Goal: Information Seeking & Learning: Compare options

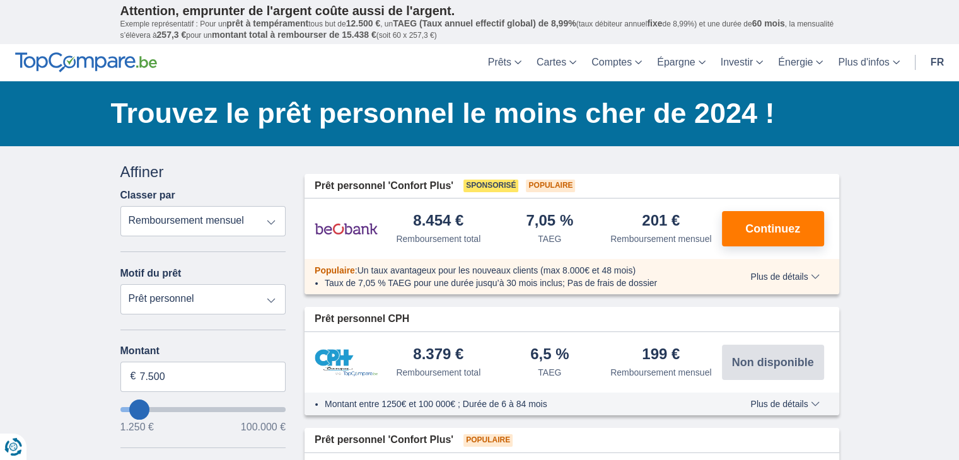
type input "8.250"
type input "8250"
select select "48"
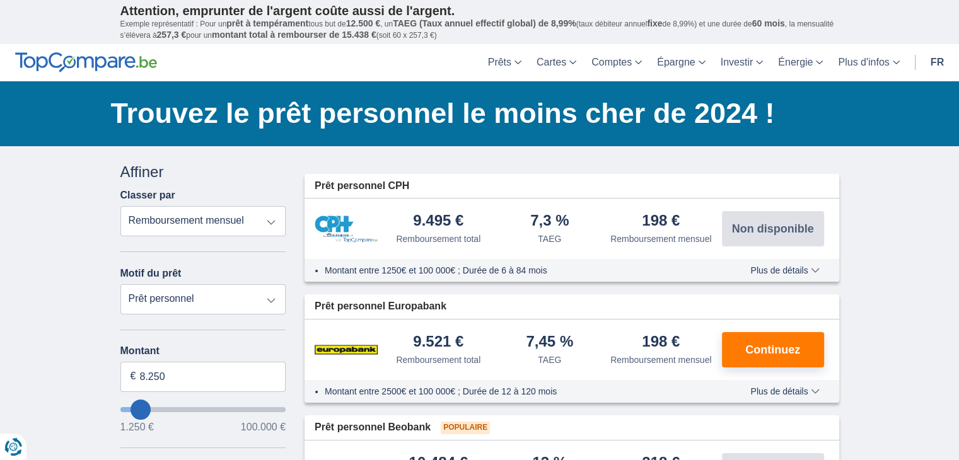
type input "7.250"
type input "7250"
select select "42"
type input "6.250"
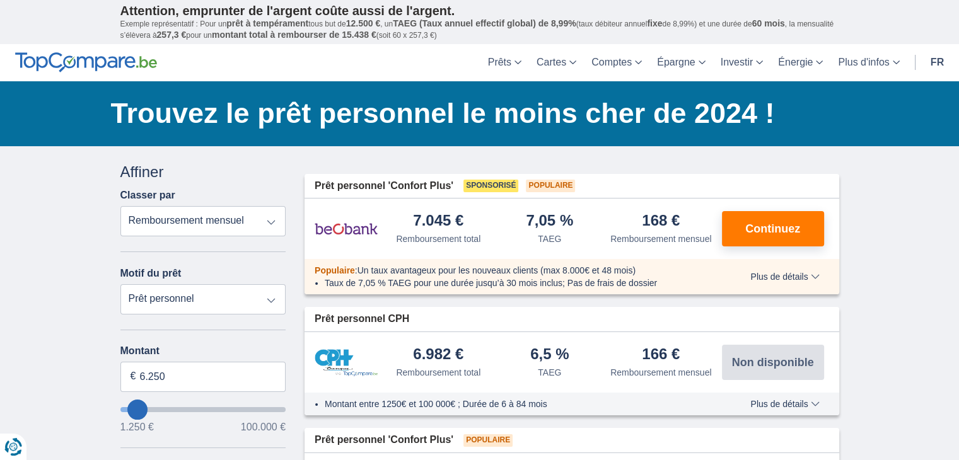
type input "5250"
type input "5.250"
select select "36"
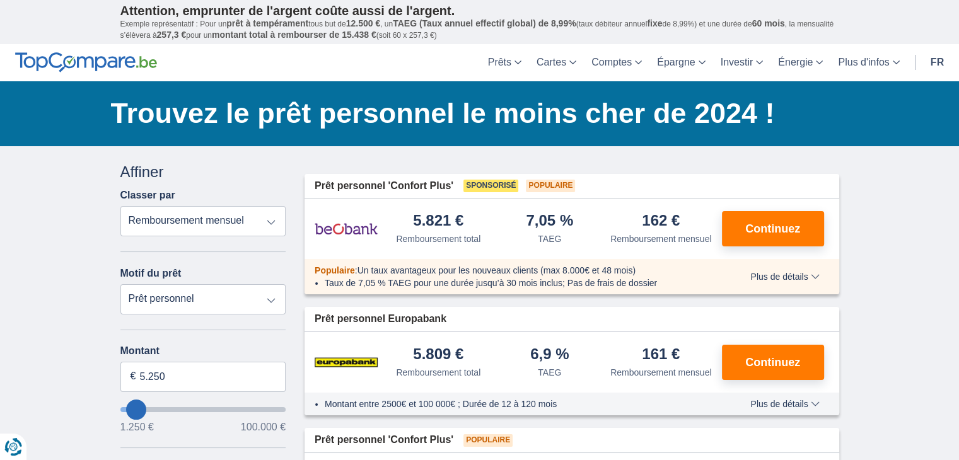
type input "4250"
type input "4.250"
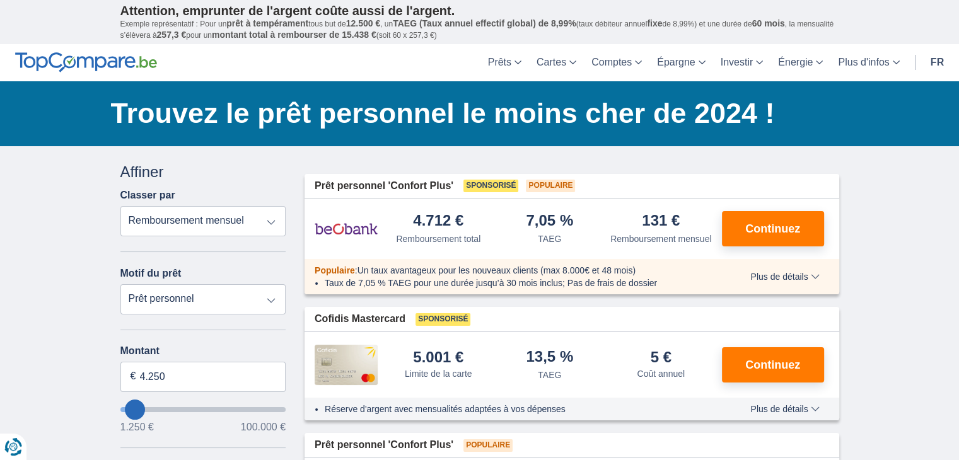
type input "5250"
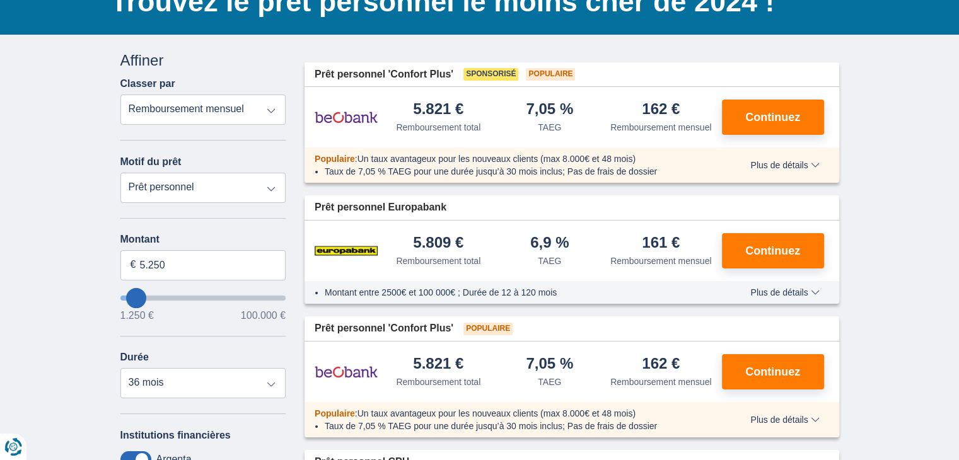
scroll to position [108, 0]
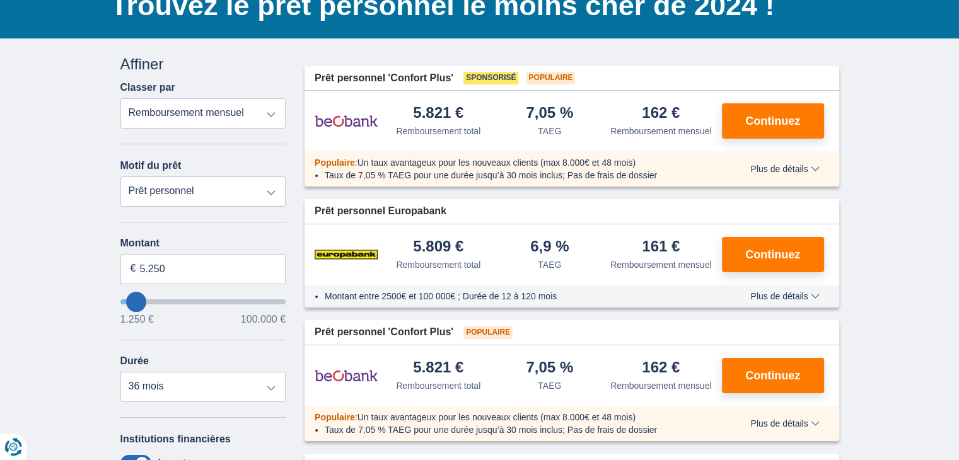
type input "7.250"
type input "7250"
click at [139, 300] on input "wantToBorrow" at bounding box center [203, 302] width 166 height 5
select select "42"
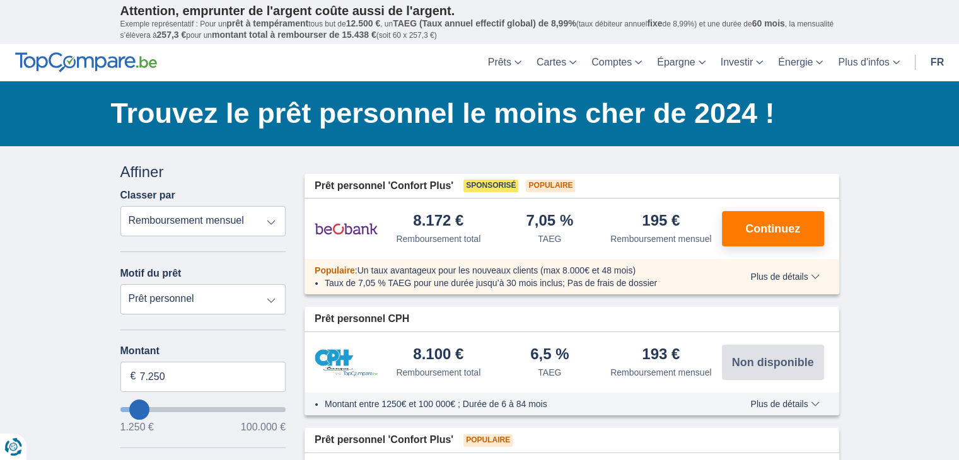
type input "1.250"
type input "1250"
select select "24"
click at [124, 407] on input "wantToBorrow" at bounding box center [203, 409] width 166 height 5
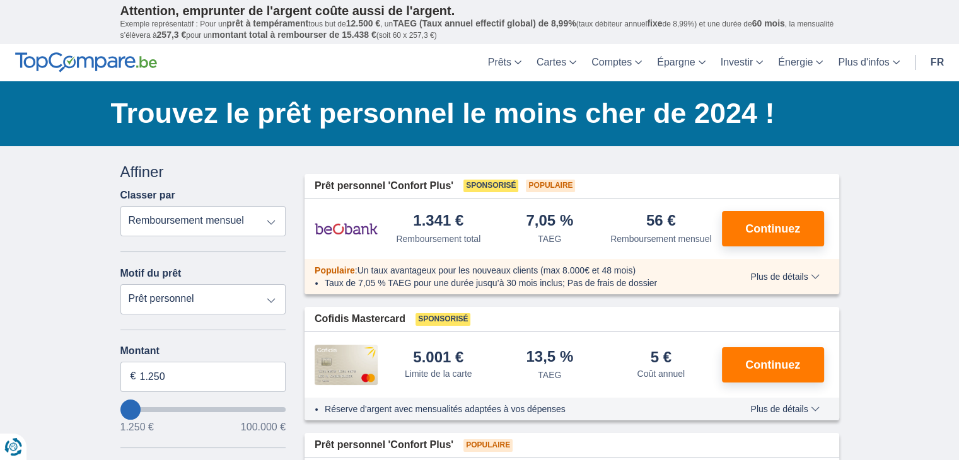
type input "2250"
type input "2.250"
type input "1250"
type input "1.250"
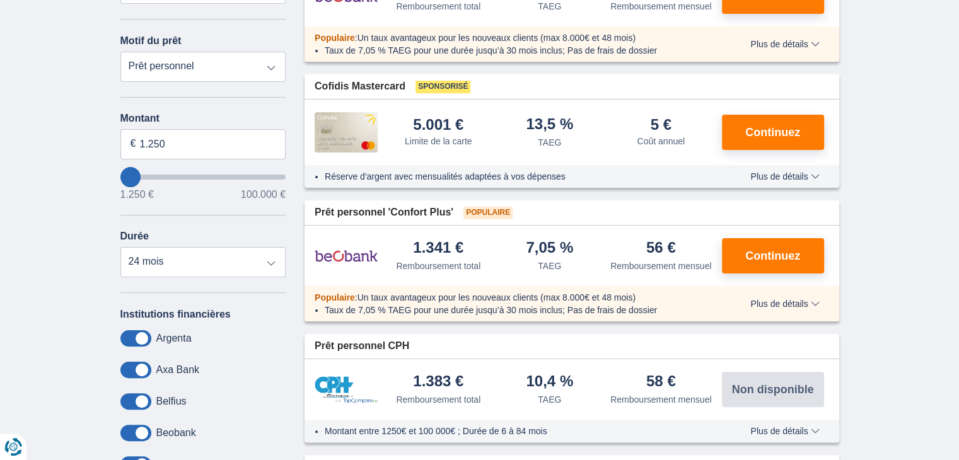
scroll to position [237, 0]
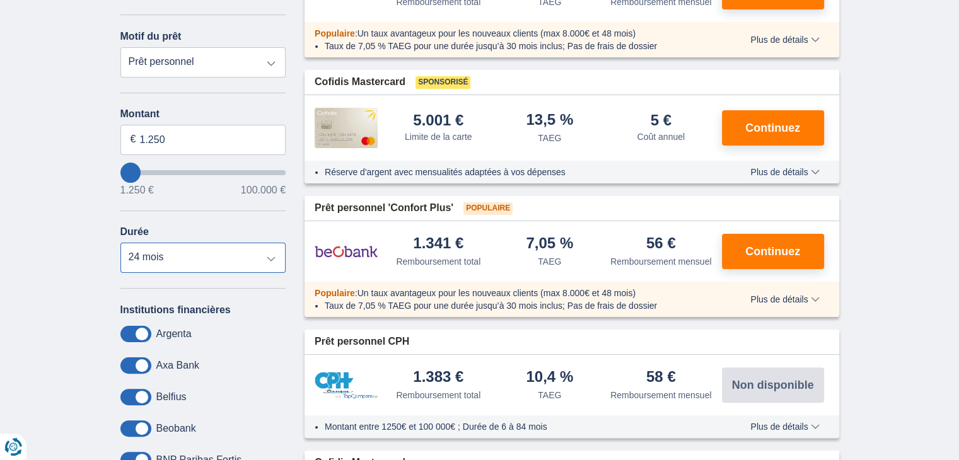
click at [269, 253] on select "12 mois 18 mois 24 mois" at bounding box center [203, 258] width 166 height 30
select select "12"
click at [120, 243] on select "12 mois 18 mois 24 mois" at bounding box center [203, 258] width 166 height 30
click at [97, 268] on div "× widget.non-eligible-application.title widget.non-eligible-application.text no…" at bounding box center [479, 319] width 959 height 820
click at [131, 185] on span "1.250 €" at bounding box center [136, 190] width 33 height 10
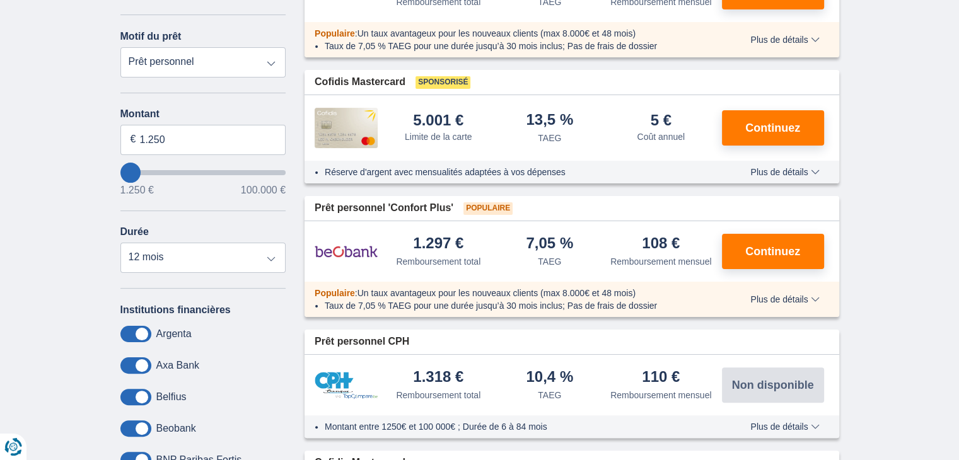
click at [132, 170] on input "wantToBorrow" at bounding box center [203, 172] width 166 height 5
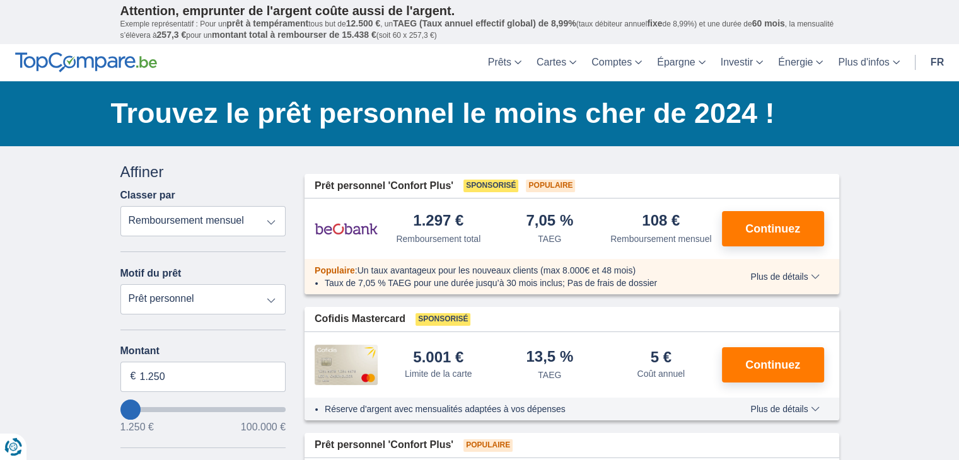
type input "2250"
type input "2.250"
select select "24"
type input "3250"
type input "3.250"
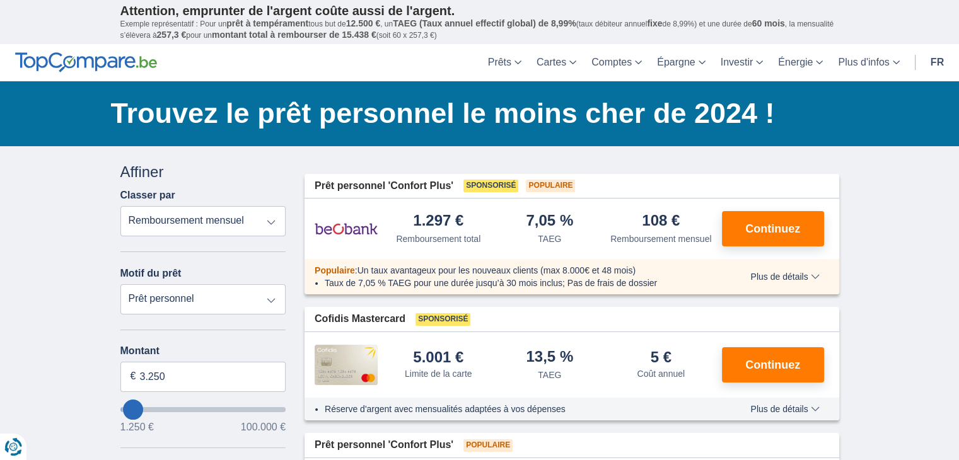
select select "30"
type input "4250"
type input "4.250"
select select "36"
type input "5250"
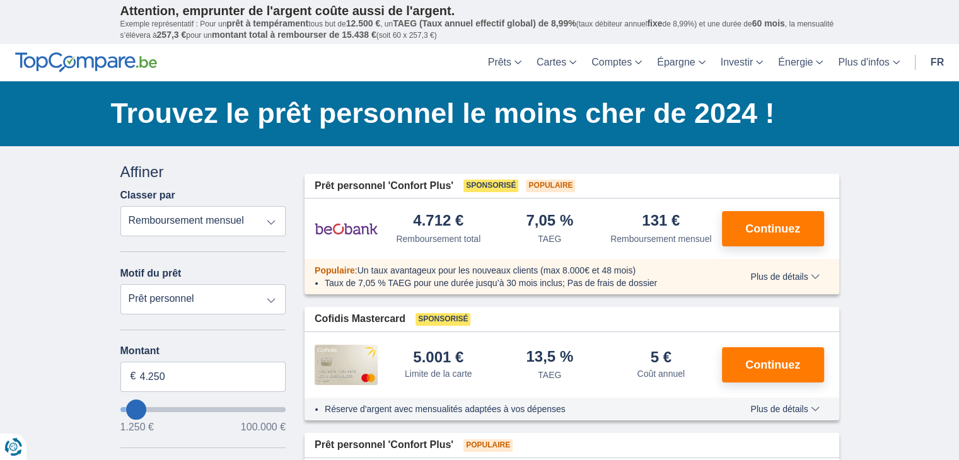
type input "5.250"
type input "6250"
type input "6.250"
select select "42"
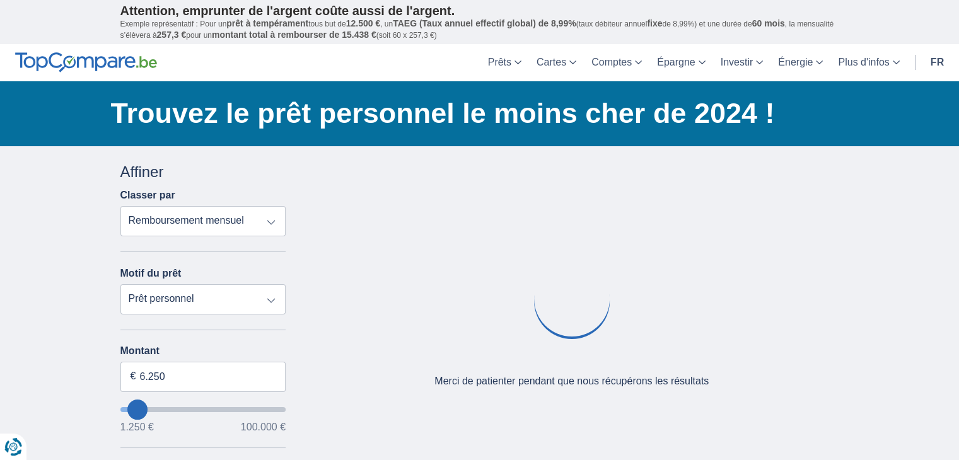
type input "7250"
type input "7.250"
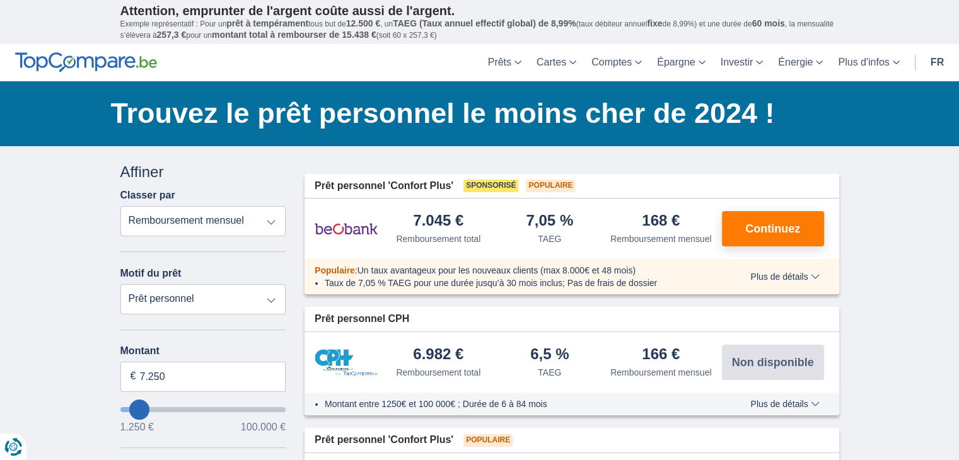
type input "8250"
type input "8.250"
select select "48"
type input "9250"
type input "9.250"
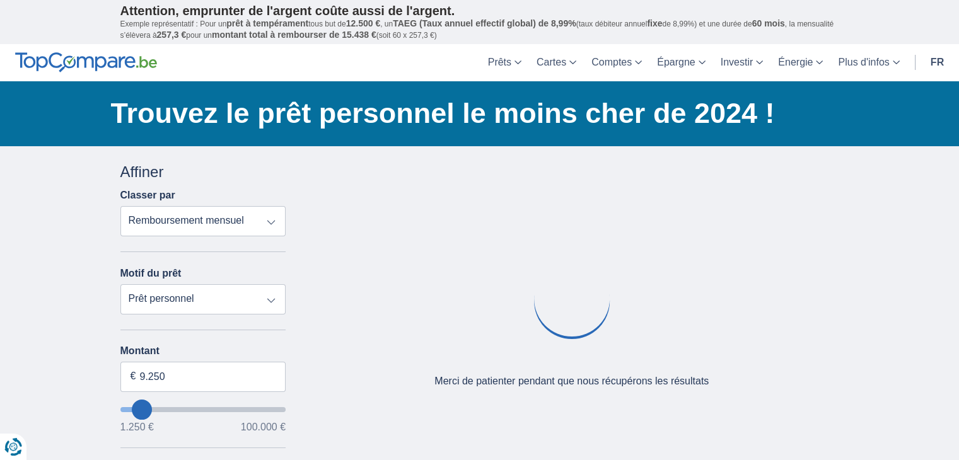
type input "10250"
type input "10.250"
select select "60"
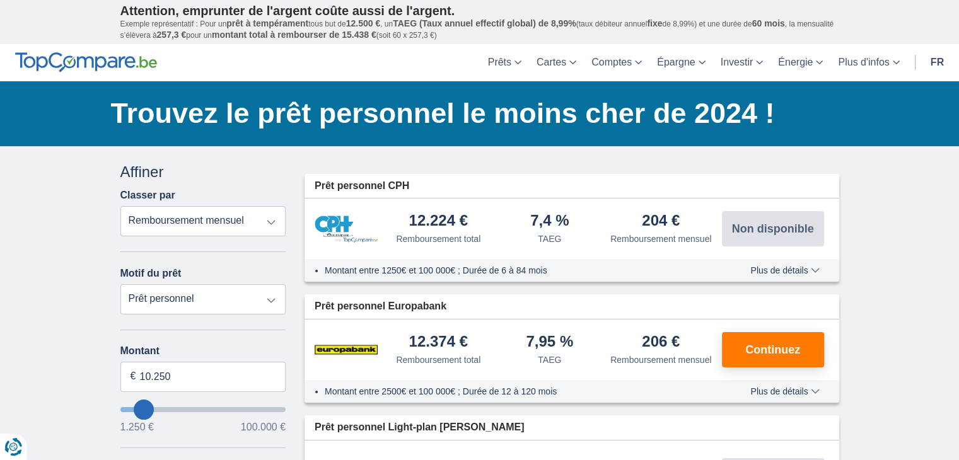
type input "9250"
type input "9.250"
select select "48"
type input "8250"
type input "8.250"
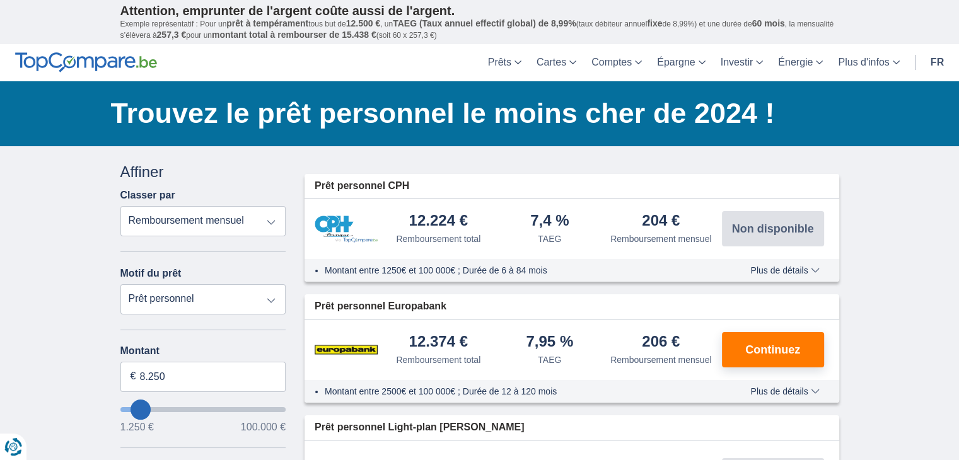
type input "7250"
type input "7.250"
select select "42"
type input "6250"
type input "6.250"
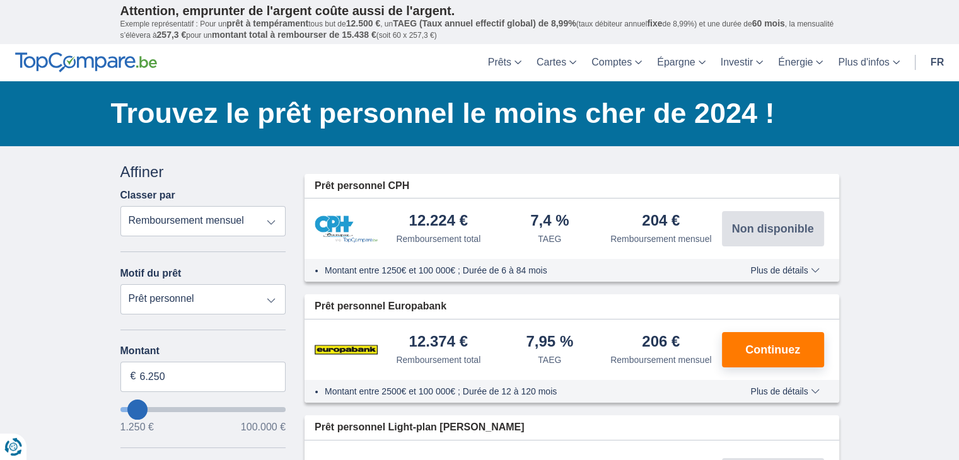
type input "5250"
type input "5.250"
select select "36"
type input "4250"
type input "4.250"
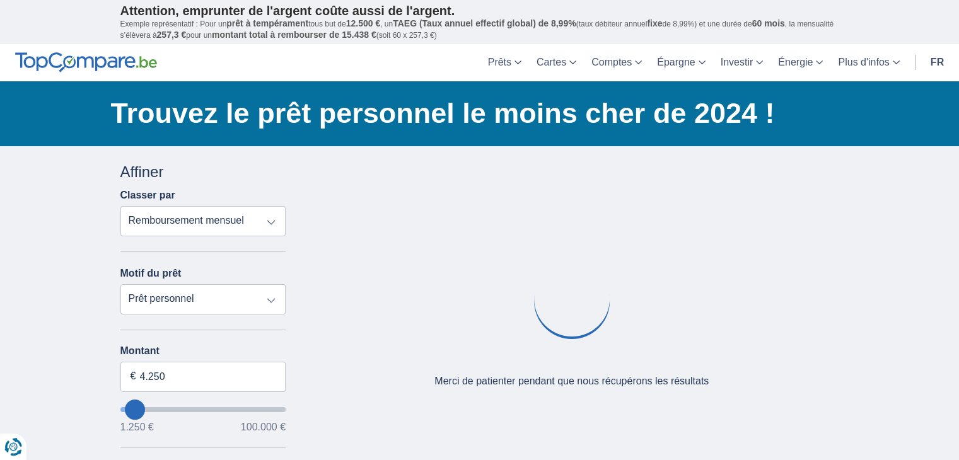
type input "3250"
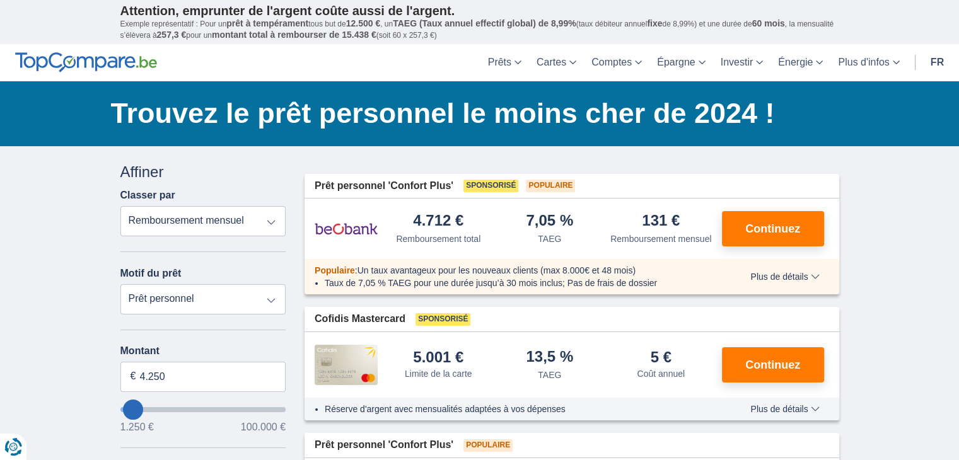
type input "3.250"
select select "30"
type input "2250"
type input "2.250"
select select "24"
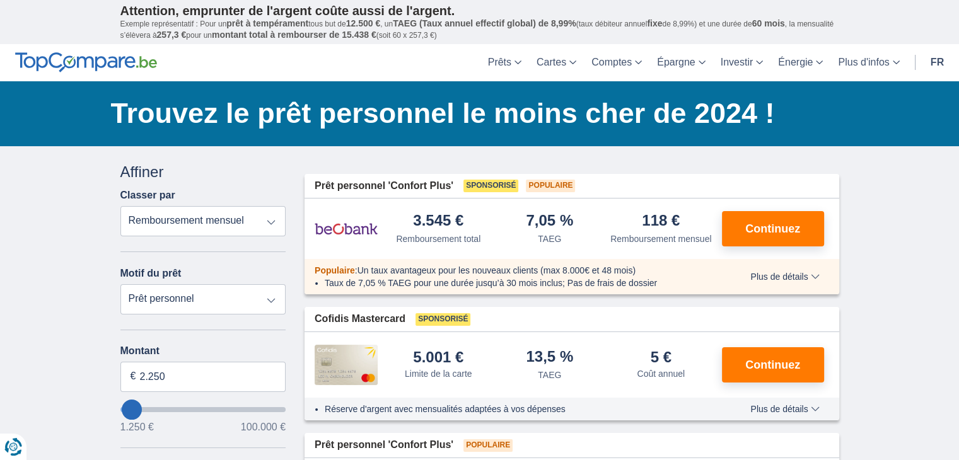
type input "1250"
click at [231, 371] on input "1.250" at bounding box center [203, 377] width 166 height 30
type input "1"
type input "35.000"
type input "35250"
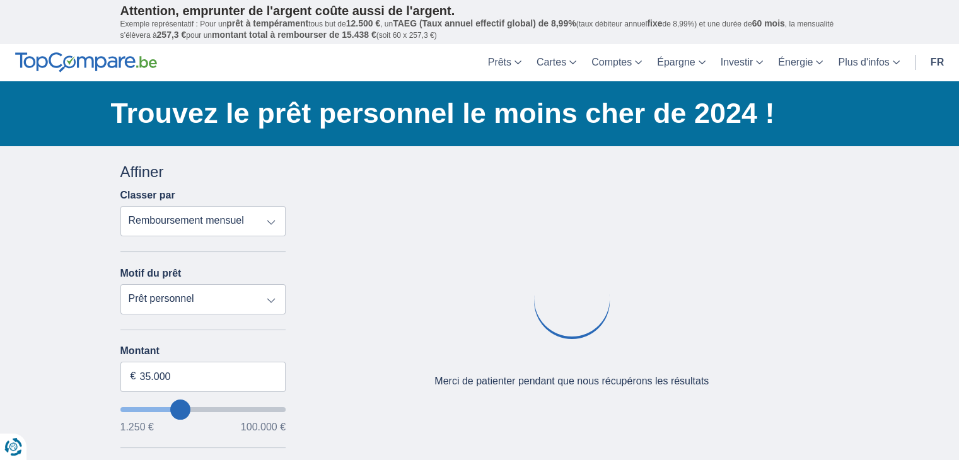
click at [62, 402] on div "× widget.non-eligible-application.title widget.non-eligible-application.text no…" at bounding box center [479, 468] width 959 height 645
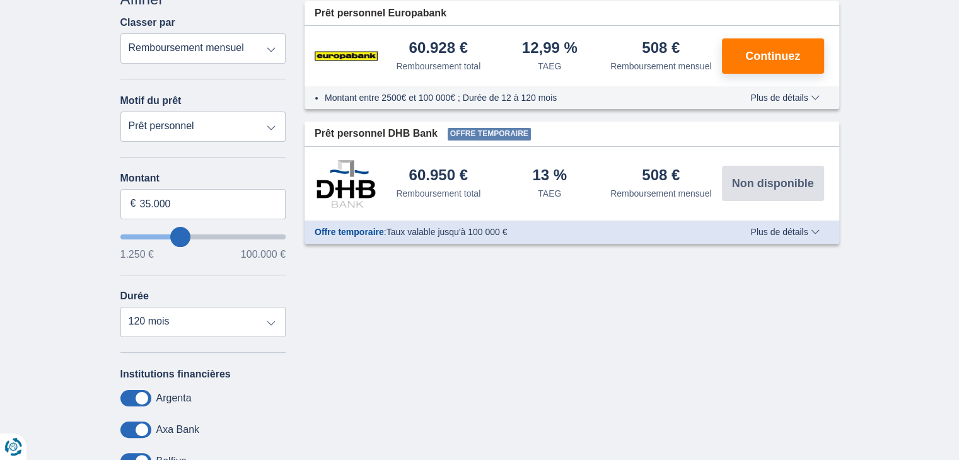
scroll to position [202, 0]
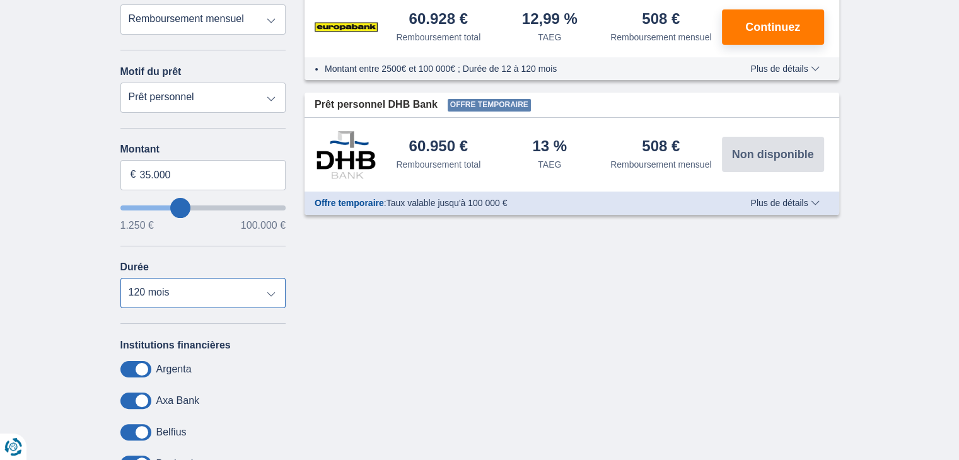
click at [273, 289] on select "12 mois 18 mois 24 mois 30 mois 36 mois 42 mois 48 mois 60 mois 72 mois 84 mois…" at bounding box center [203, 293] width 166 height 30
click at [120, 278] on select "12 mois 18 mois 24 mois 30 mois 36 mois 42 mois 48 mois 60 mois 72 mois 84 mois…" at bounding box center [203, 293] width 166 height 30
click at [267, 291] on select "12 mois 18 mois 24 mois 30 mois 36 mois 42 mois 48 mois 60 mois 72 mois 84 mois…" at bounding box center [203, 293] width 166 height 30
select select "84"
click at [120, 278] on select "12 mois 18 mois 24 mois 30 mois 36 mois 42 mois 48 mois 60 mois 72 mois 84 mois…" at bounding box center [203, 293] width 166 height 30
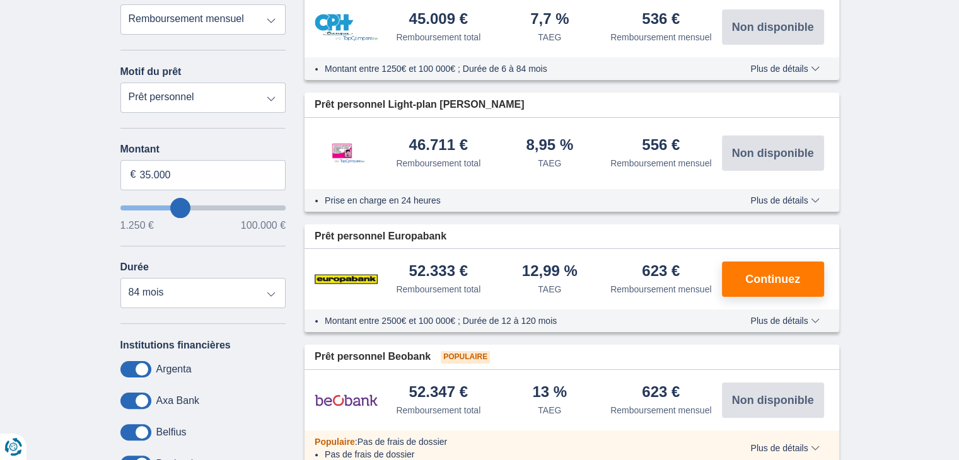
click at [204, 222] on div "1.250 € 100.000 €" at bounding box center [203, 226] width 166 height 10
type input "43.250"
type input "43250"
select select "120"
type input "43250"
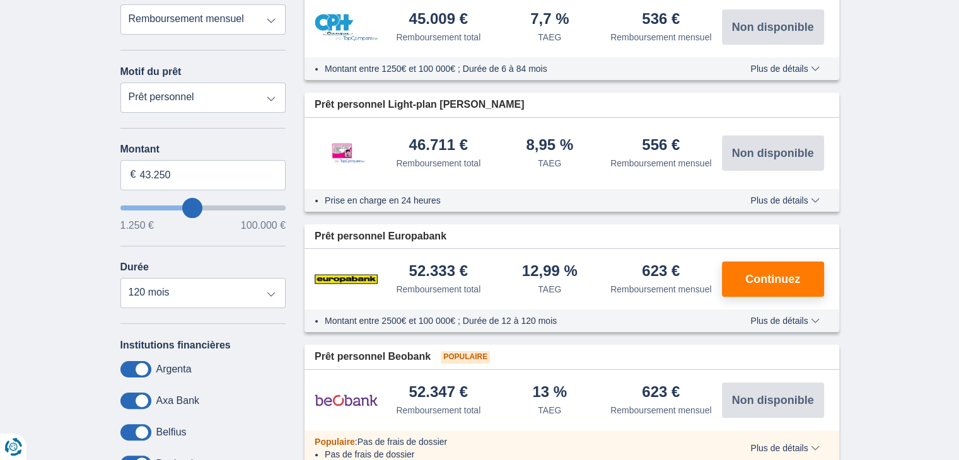
click at [192, 206] on input "wantToBorrow" at bounding box center [203, 208] width 166 height 5
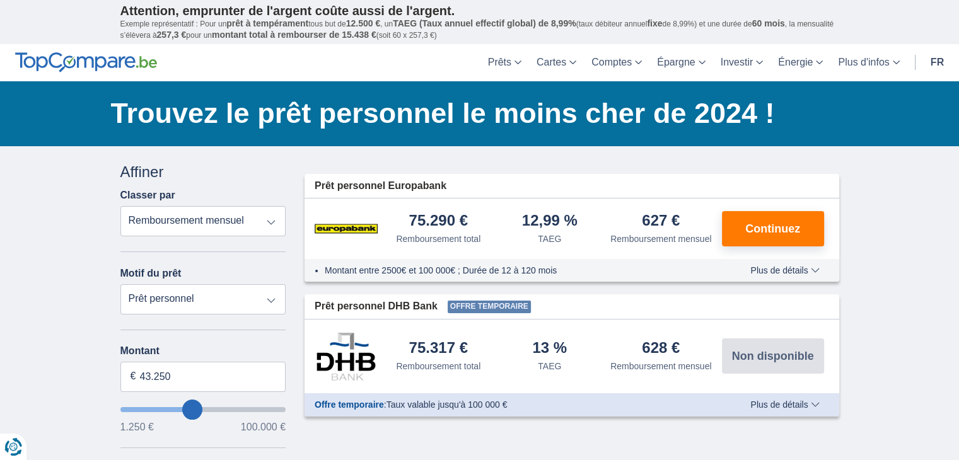
type input "35.250"
type input "35250"
click at [179, 411] on input "wantToBorrow" at bounding box center [203, 409] width 166 height 5
click at [6, 225] on div "× widget.non-eligible-application.title widget.non-eligible-application.text no…" at bounding box center [479, 468] width 959 height 645
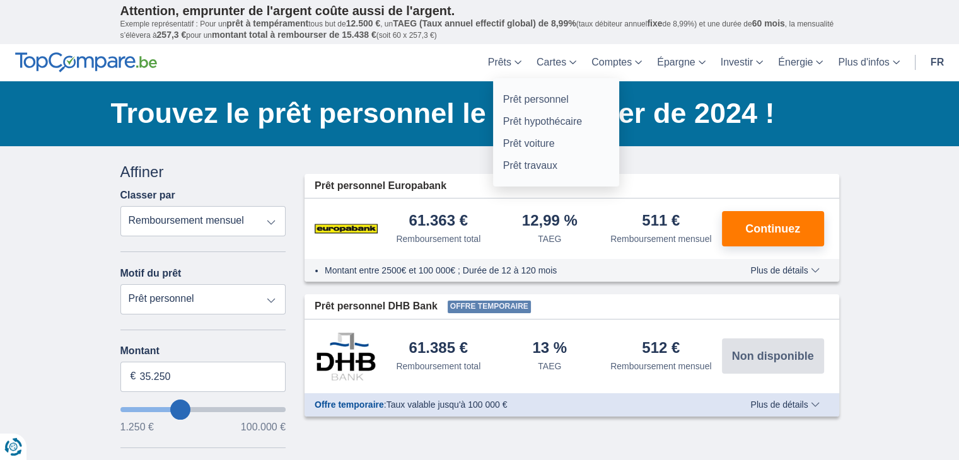
click at [502, 56] on link "Prêts" at bounding box center [505, 62] width 49 height 37
